Goal: Entertainment & Leisure: Consume media (video, audio)

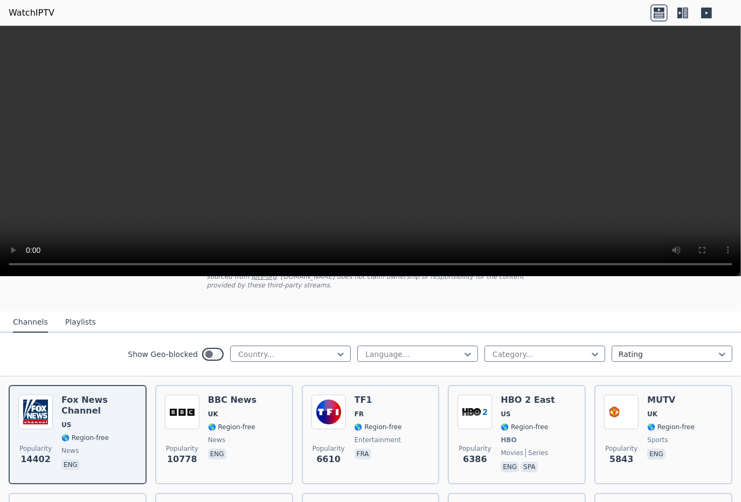
scroll to position [115, 0]
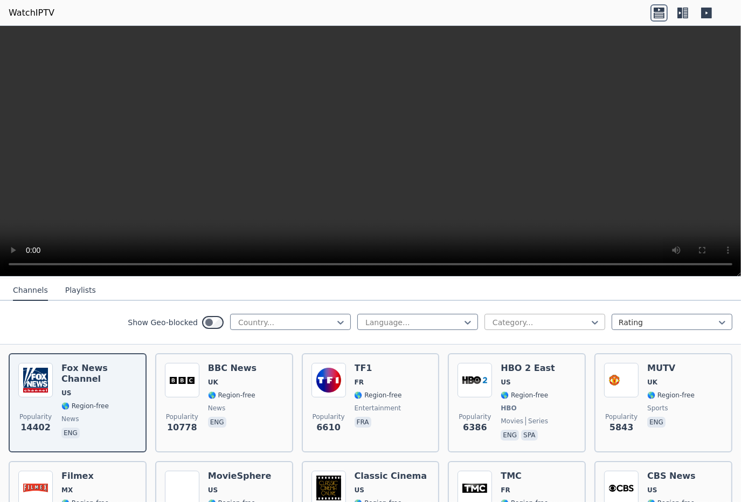
click at [531, 321] on div at bounding box center [540, 322] width 98 height 11
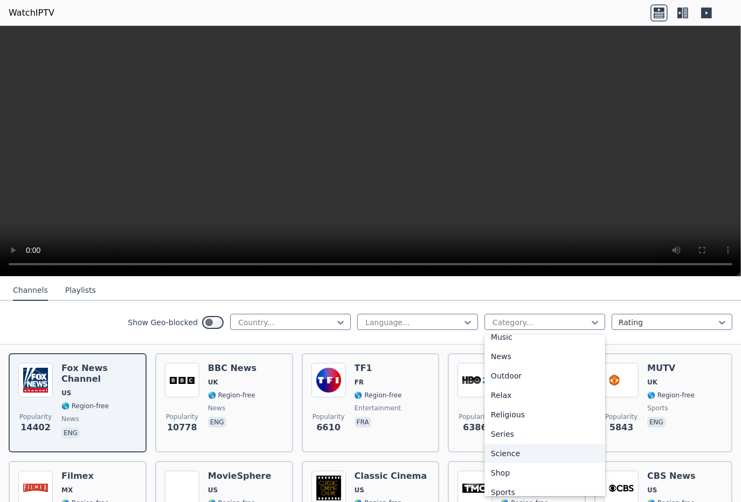
scroll to position [343, 0]
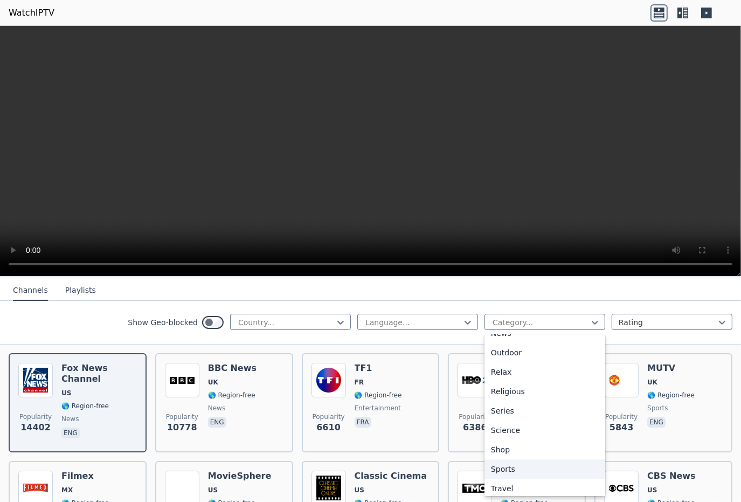
click at [502, 465] on div "Sports" at bounding box center [544, 468] width 121 height 19
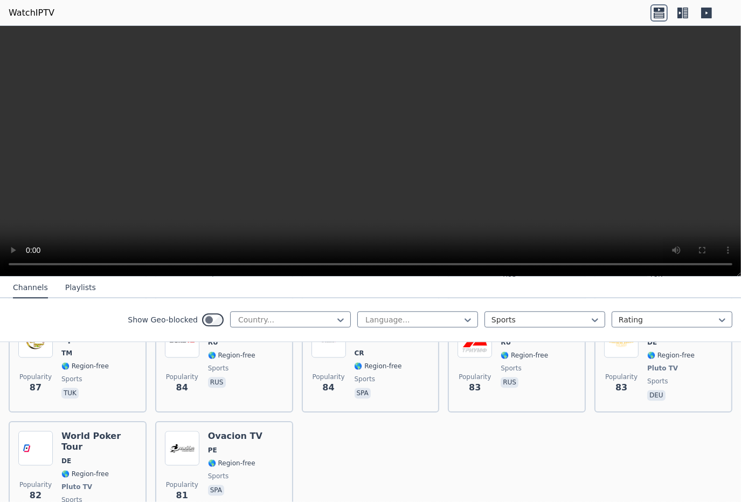
scroll to position [2440, 0]
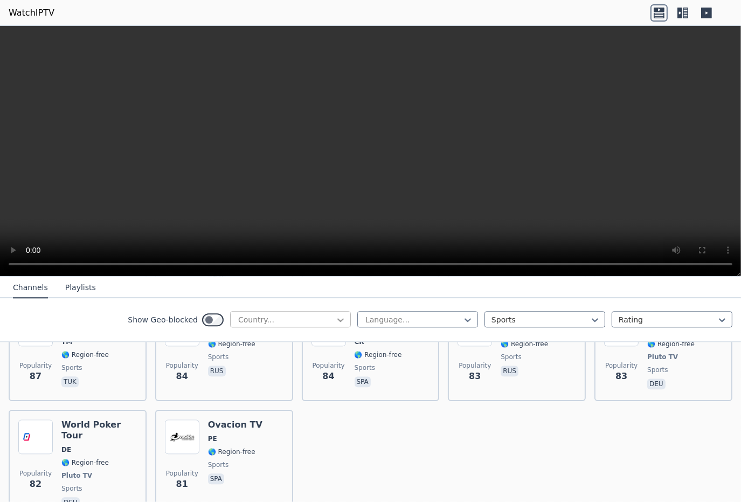
click at [336, 321] on icon at bounding box center [340, 319] width 11 height 11
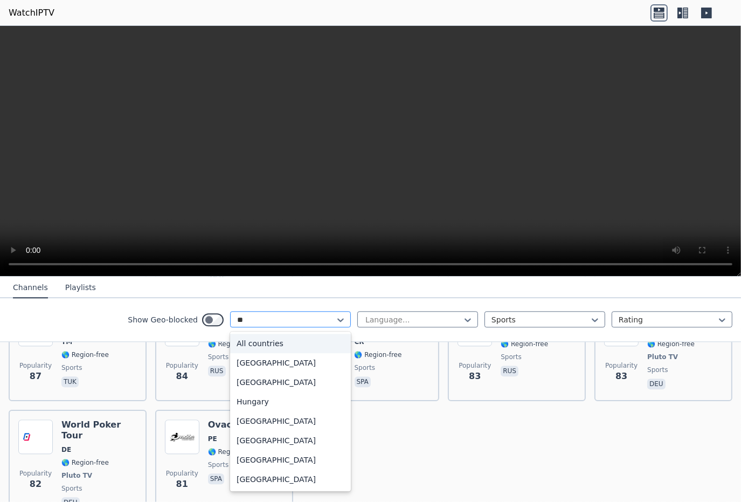
type input "***"
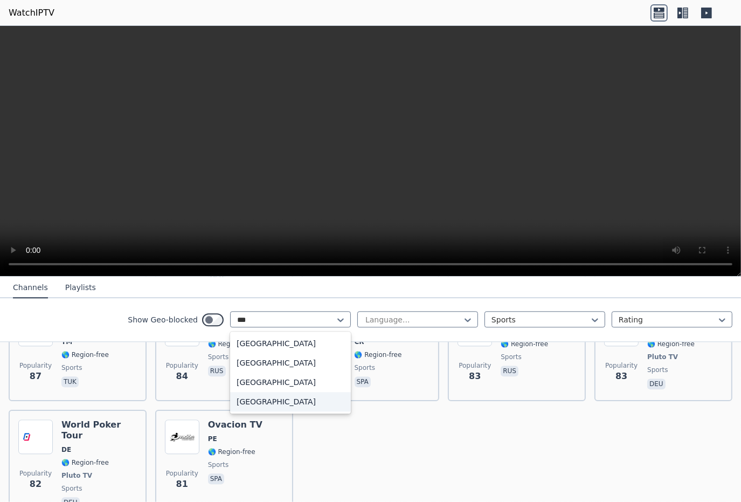
click at [259, 399] on div "[GEOGRAPHIC_DATA]" at bounding box center [290, 401] width 121 height 19
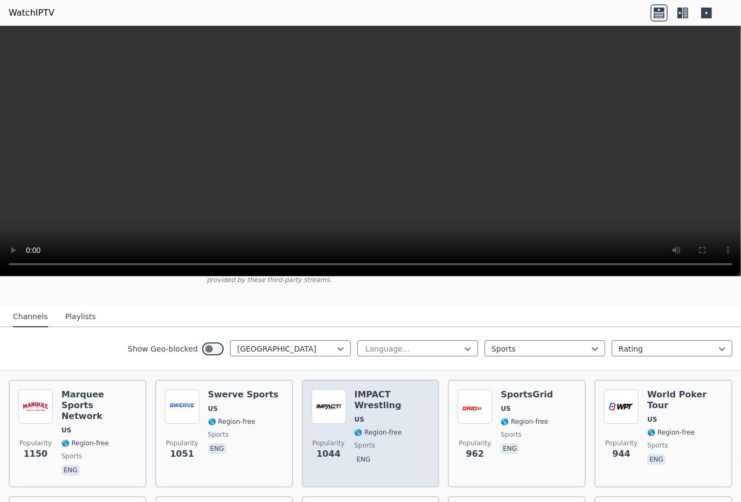
scroll to position [110, 0]
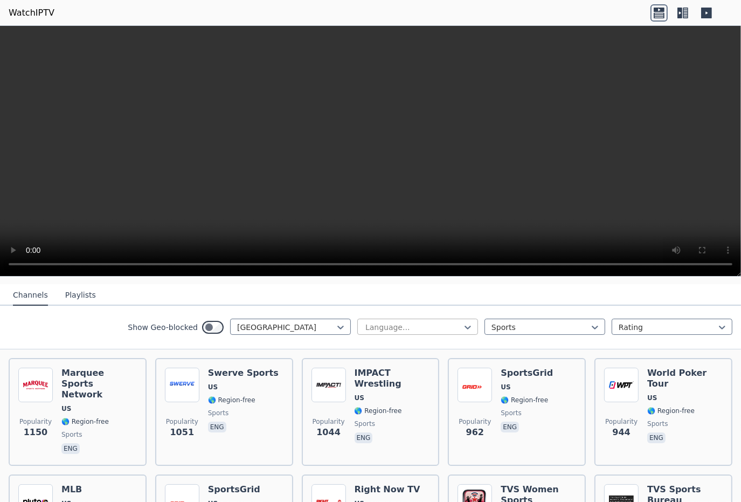
click at [446, 322] on div at bounding box center [413, 327] width 98 height 11
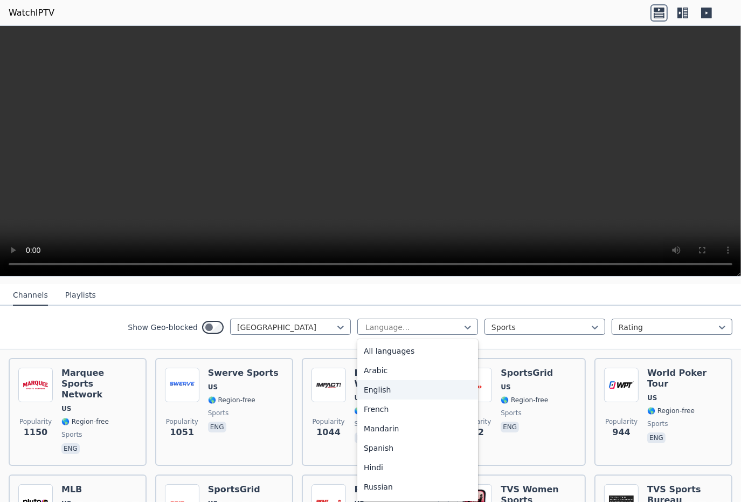
click at [375, 380] on div "English" at bounding box center [417, 389] width 121 height 19
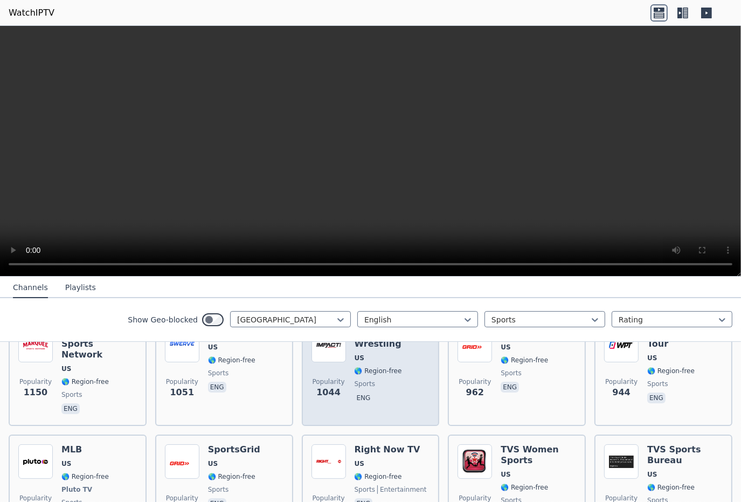
scroll to position [147, 0]
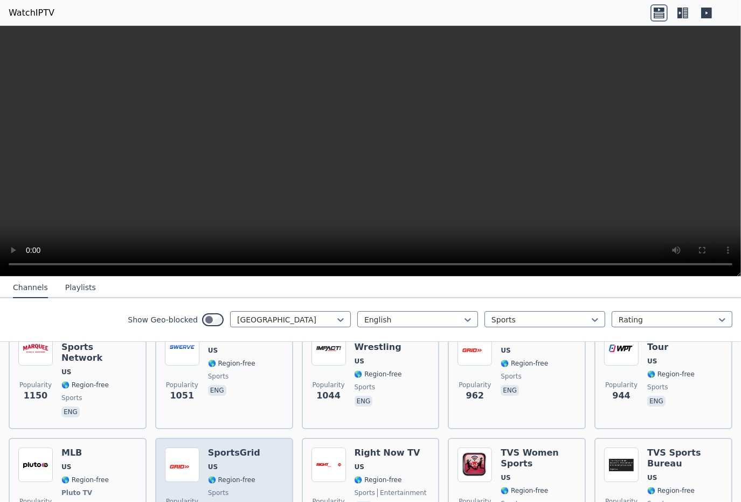
click at [244, 447] on div "SportsGrid US 🌎 Region-free sports eng" at bounding box center [234, 487] width 52 height 80
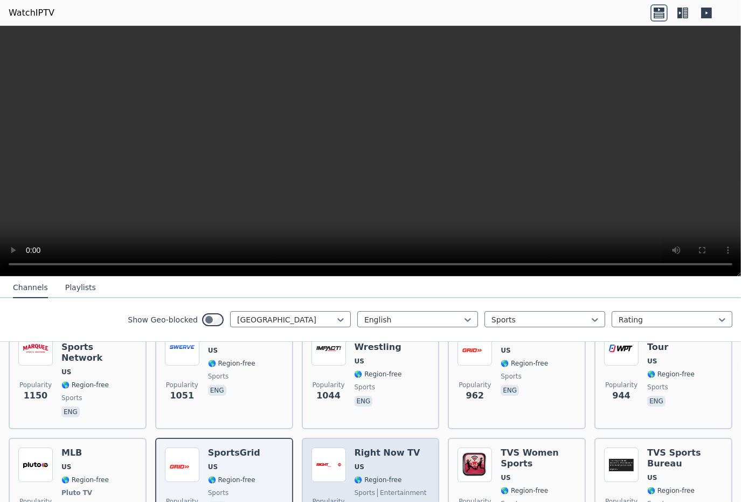
click at [378, 475] on span "🌎 Region-free" at bounding box center [378, 479] width 47 height 9
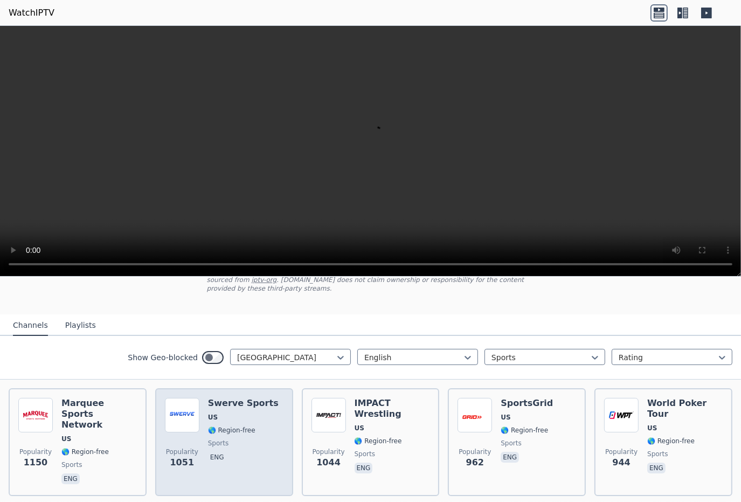
scroll to position [61, 0]
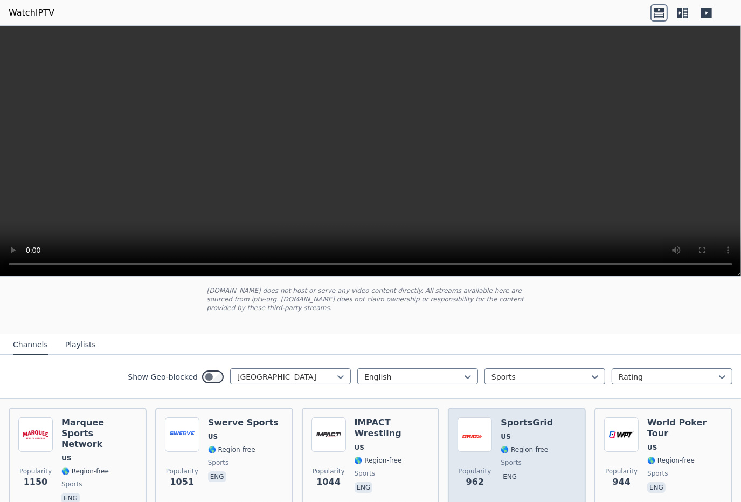
click at [505, 446] on div "SportsGrid US 🌎 Region-free sports eng" at bounding box center [527, 461] width 52 height 88
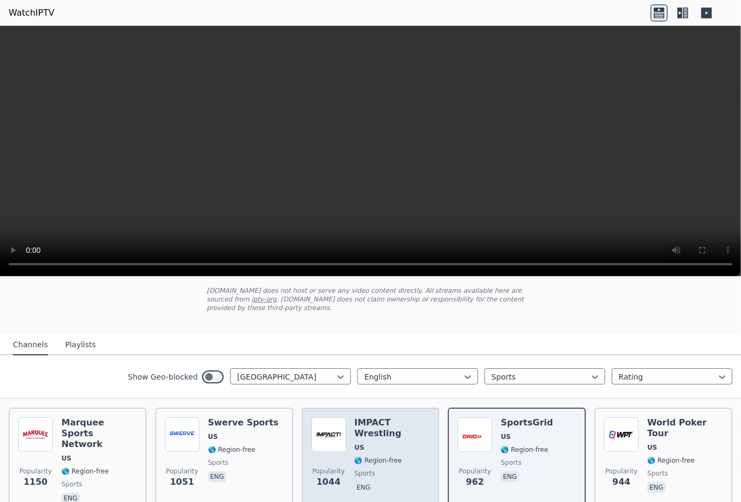
click at [355, 443] on span "US" at bounding box center [360, 447] width 10 height 9
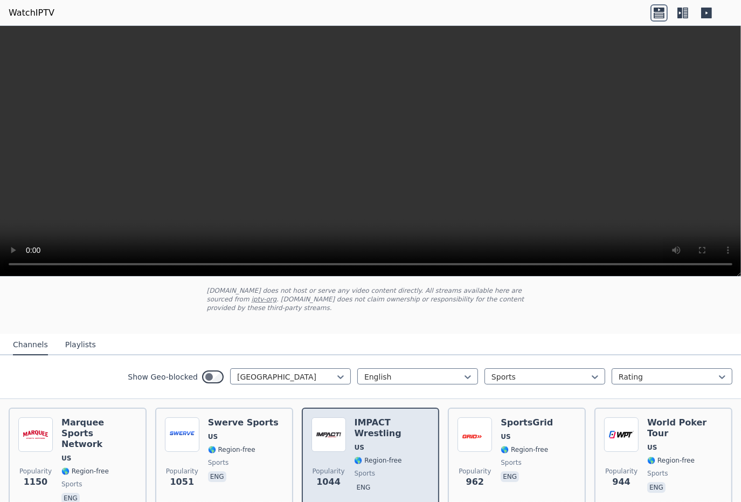
click at [363, 456] on span "🌎 Region-free" at bounding box center [378, 460] width 47 height 9
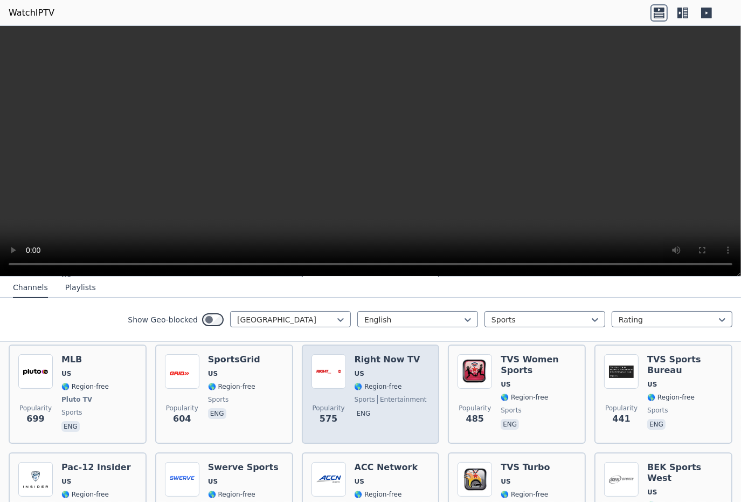
scroll to position [244, 0]
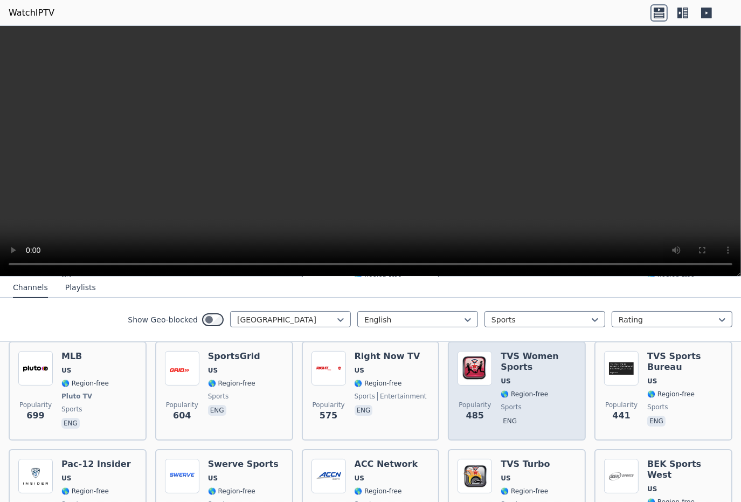
click at [505, 377] on span "US" at bounding box center [538, 381] width 75 height 9
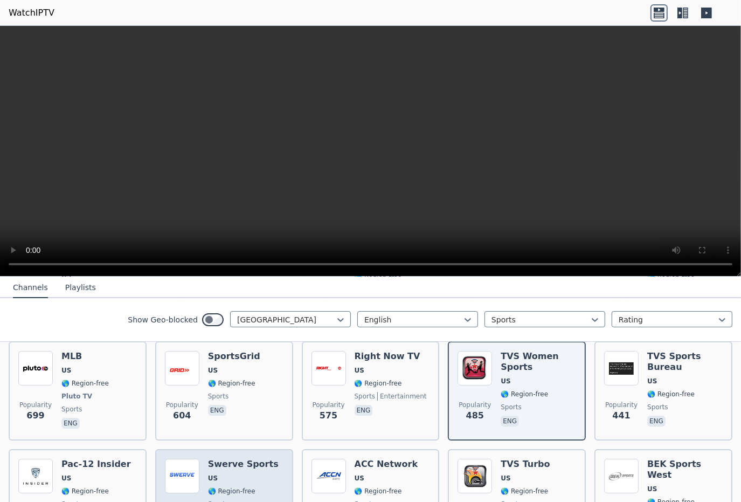
click at [210, 474] on span "US" at bounding box center [213, 478] width 10 height 9
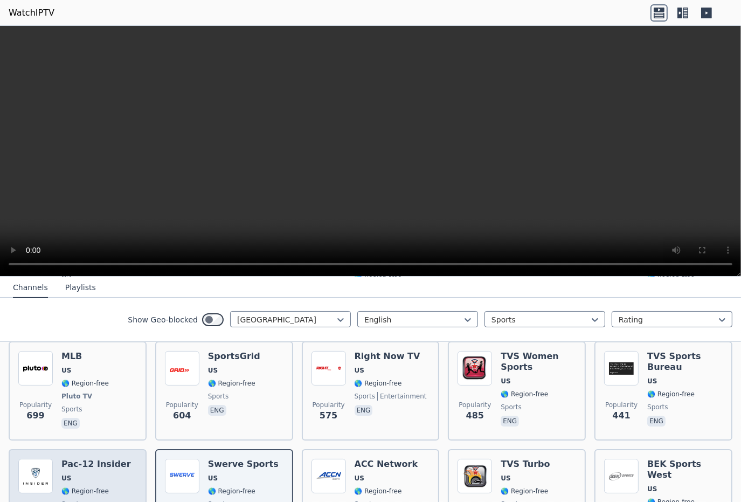
click at [93, 474] on span "US" at bounding box center [96, 478] width 70 height 9
